Goal: Navigation & Orientation: Understand site structure

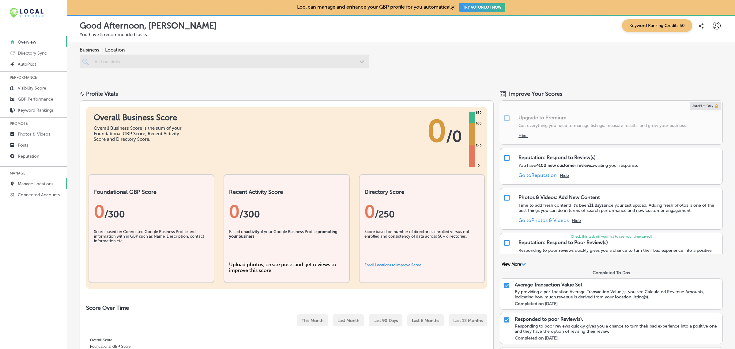
click at [29, 186] on p "Manage Locations" at bounding box center [36, 183] width 36 height 5
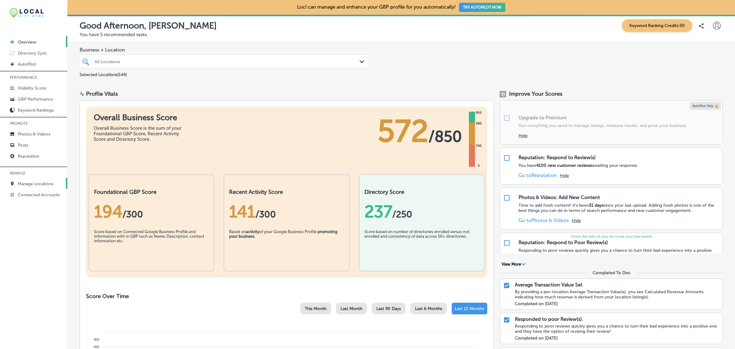
click at [39, 184] on p "Manage Locations" at bounding box center [36, 183] width 36 height 5
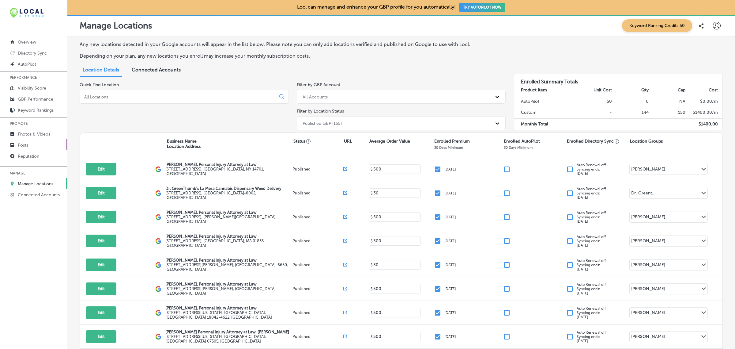
click at [23, 145] on p "Posts" at bounding box center [23, 144] width 10 height 5
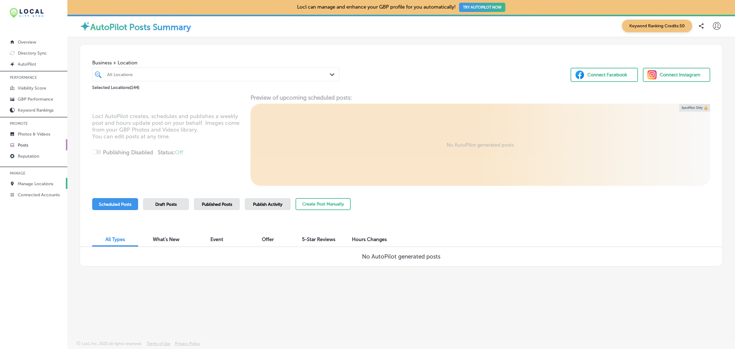
click at [32, 186] on p "Manage Locations" at bounding box center [36, 183] width 36 height 5
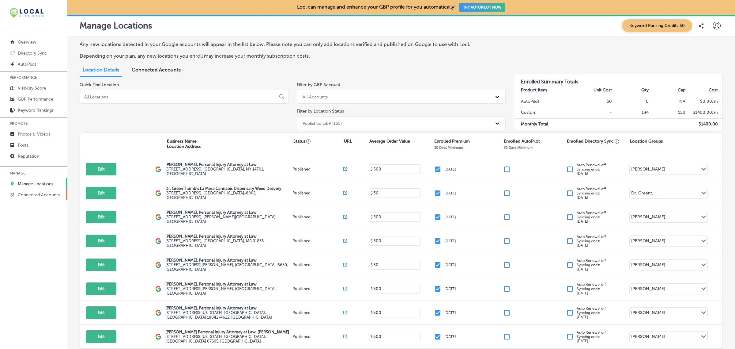
click at [34, 197] on p "Connected Accounts" at bounding box center [39, 194] width 42 height 5
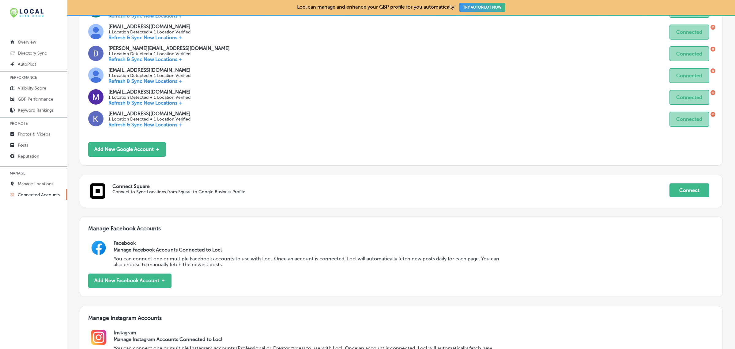
scroll to position [511, 0]
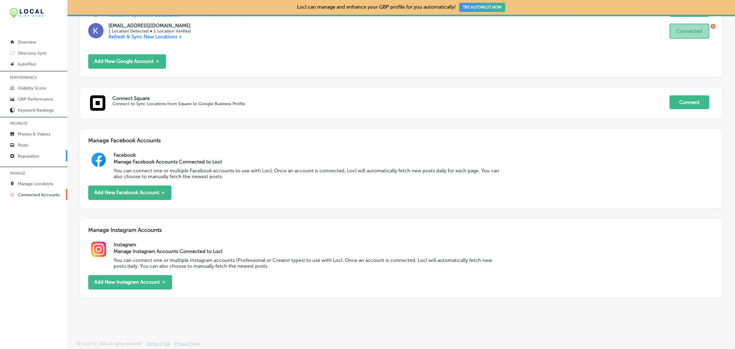
click at [37, 155] on p "Reputation" at bounding box center [28, 156] width 21 height 5
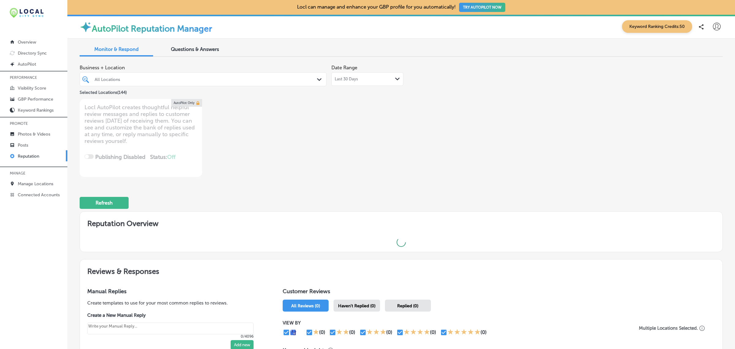
scroll to position [104, 0]
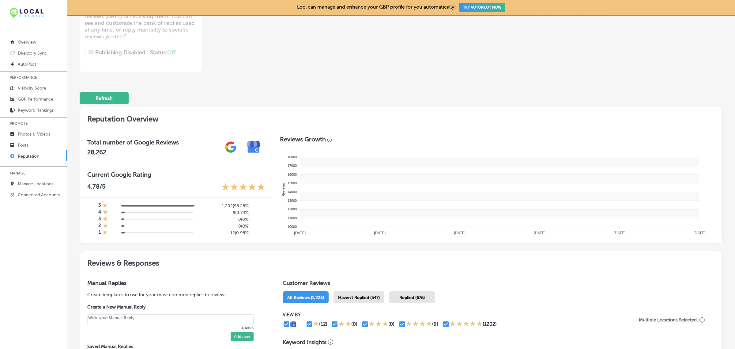
type textarea "x"
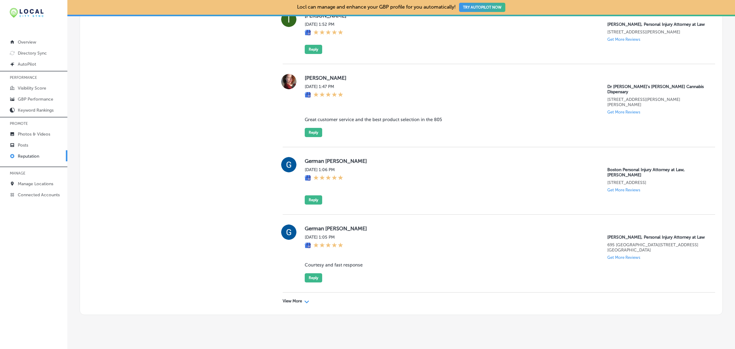
scroll to position [1789, 0]
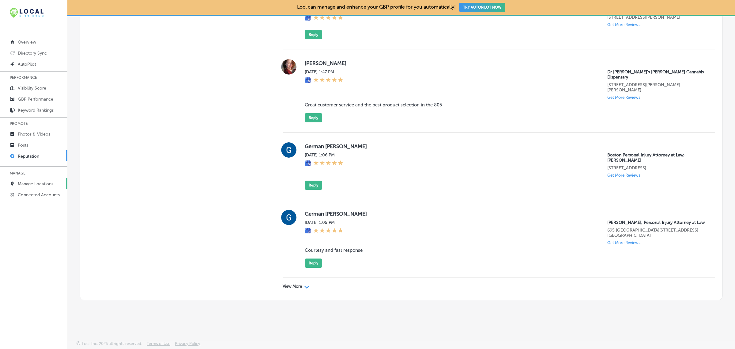
click at [30, 184] on p "Manage Locations" at bounding box center [36, 183] width 36 height 5
